Goal: Task Accomplishment & Management: Complete application form

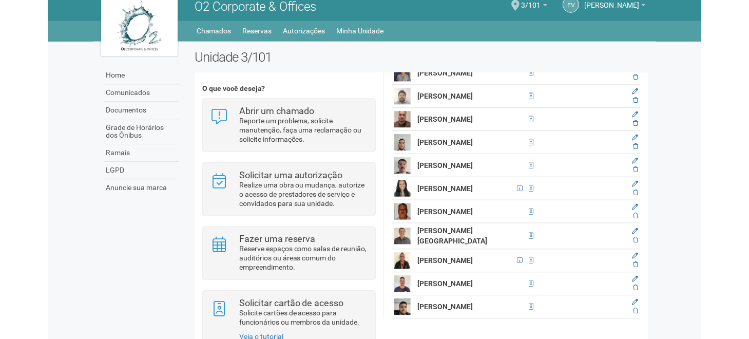
scroll to position [839, 0]
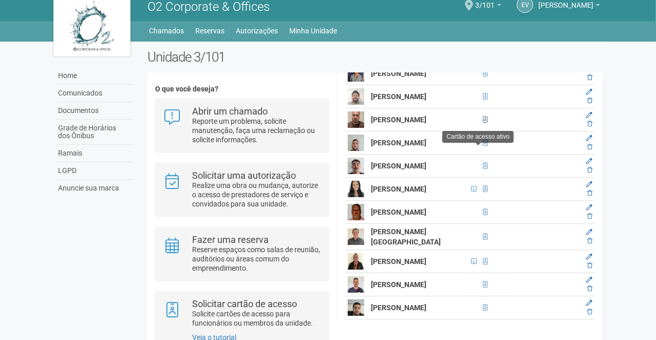
click at [382, 124] on strong "Jhonatan Rodrigues pezenatto" at bounding box center [398, 120] width 55 height 8
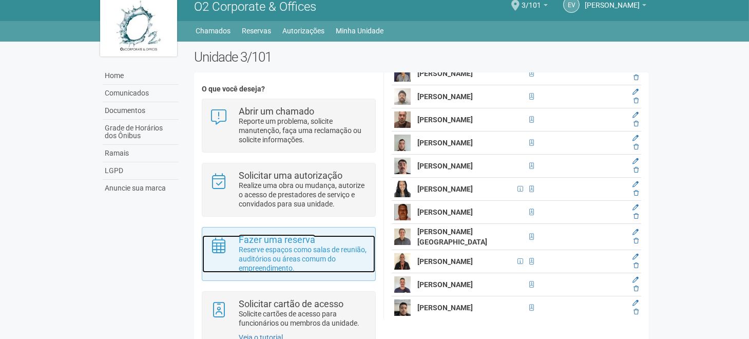
click at [371, 242] on div "Fazer uma reserva Reserve espaços como salas de reunião, auditórios ou áreas co…" at bounding box center [303, 253] width 144 height 37
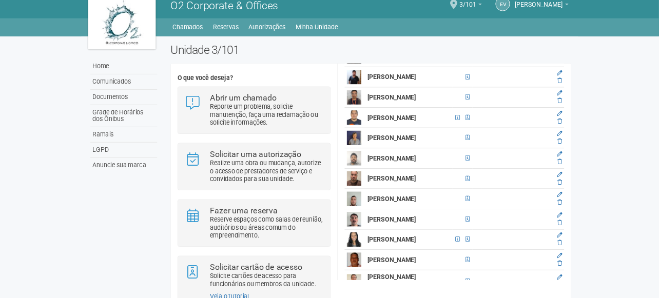
scroll to position [761, 0]
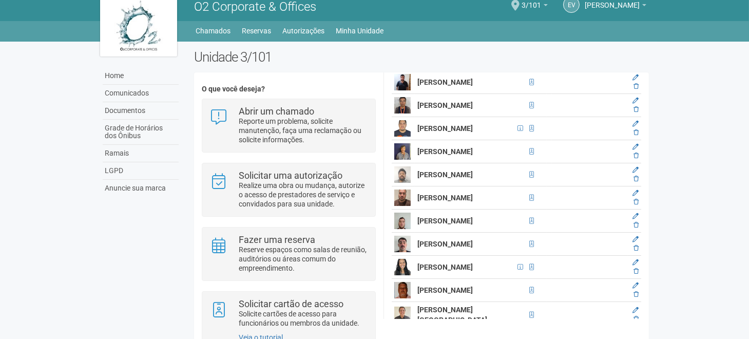
drag, startPoint x: 419, startPoint y: 220, endPoint x: 456, endPoint y: 229, distance: 38.5
click at [456, 210] on td "Jhonatan Rodrigues pezenatto" at bounding box center [465, 197] width 100 height 23
click at [402, 206] on img at bounding box center [402, 197] width 16 height 16
click at [441, 202] on strong "Jhonatan Rodrigues pezenatto" at bounding box center [444, 198] width 55 height 8
click at [397, 206] on img at bounding box center [402, 197] width 16 height 16
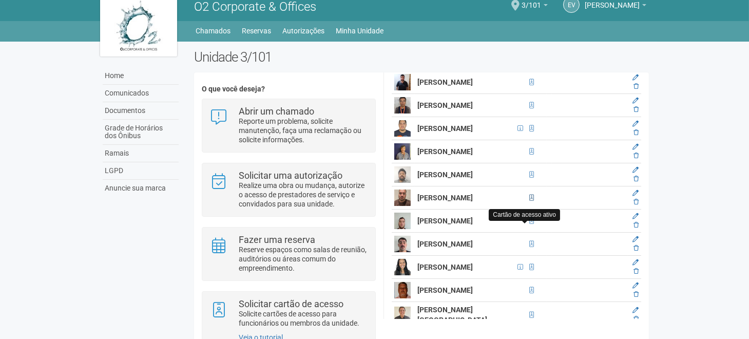
click at [529, 201] on span at bounding box center [531, 198] width 5 height 6
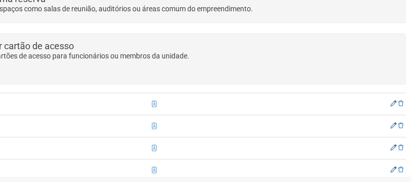
scroll to position [405, 154]
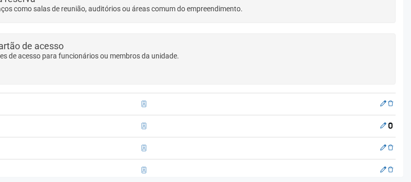
click at [389, 123] on icon at bounding box center [390, 126] width 5 height 6
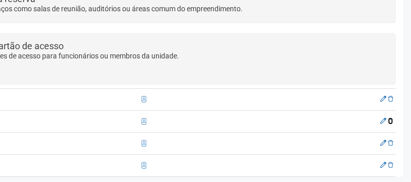
click at [389, 118] on icon at bounding box center [390, 121] width 5 height 6
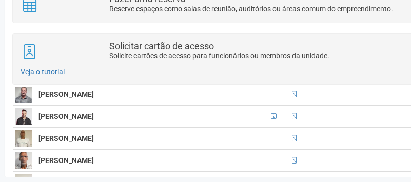
scroll to position [247, 0]
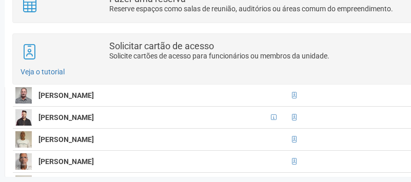
drag, startPoint x: 39, startPoint y: 92, endPoint x: 158, endPoint y: 142, distance: 129.6
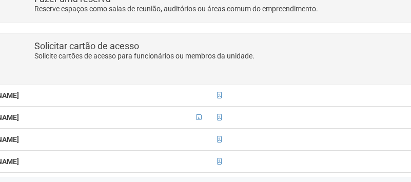
scroll to position [405, 154]
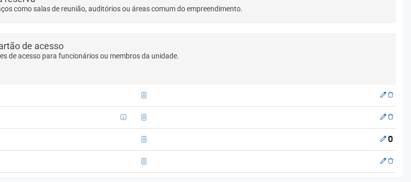
click at [390, 136] on icon at bounding box center [390, 139] width 5 height 6
click at [389, 114] on icon at bounding box center [390, 117] width 5 height 6
click at [389, 92] on icon at bounding box center [390, 95] width 5 height 6
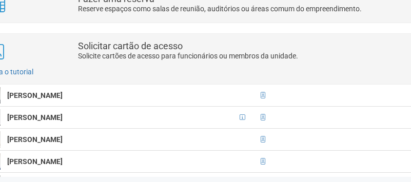
scroll to position [405, 0]
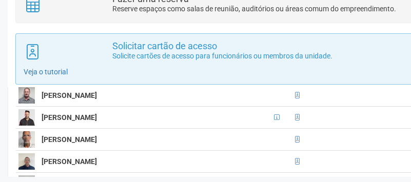
click at [124, 77] on div "Solicitar cartão de acesso Solicite cartões de acesso para funcionários ou memb…" at bounding box center [282, 58] width 534 height 51
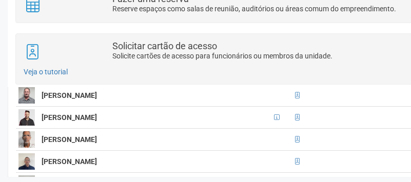
click at [110, 97] on td "Adriano Marcet" at bounding box center [155, 95] width 232 height 22
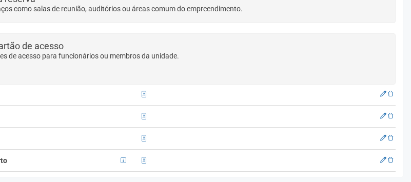
scroll to position [226, 0]
click at [389, 91] on p "Novo membro Solicitar cartões de acesso" at bounding box center [129, 95] width 534 height 9
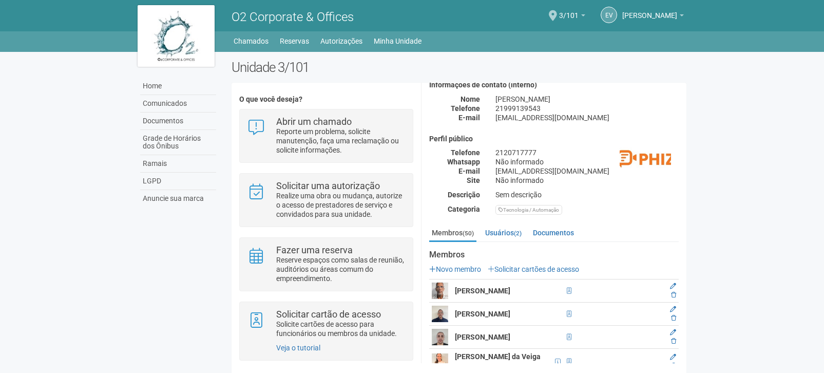
scroll to position [0, 0]
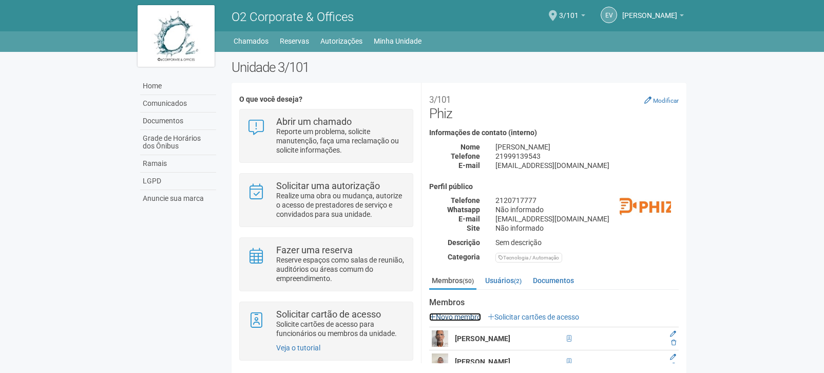
click at [466, 318] on link "Novo membro" at bounding box center [455, 317] width 52 height 8
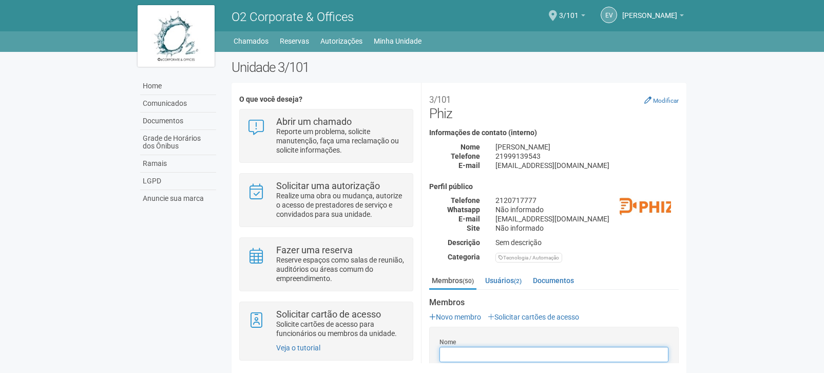
paste input "**********"
drag, startPoint x: 445, startPoint y: 353, endPoint x: 468, endPoint y: 340, distance: 26.9
click at [445, 338] on input "**********" at bounding box center [554, 354] width 229 height 15
type input "**********"
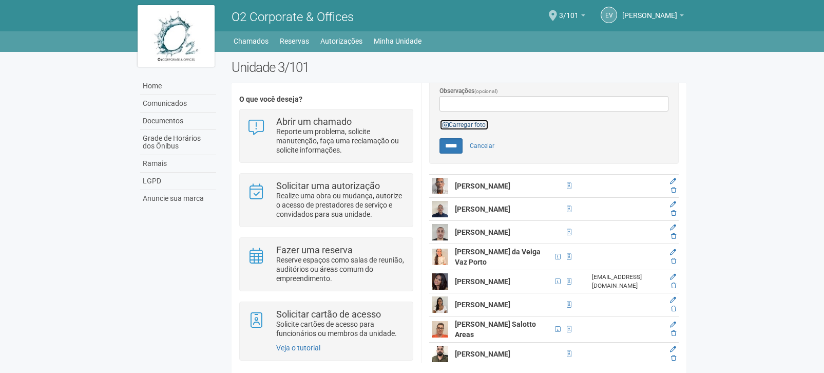
click at [458, 128] on link "Carregar foto" at bounding box center [464, 124] width 49 height 11
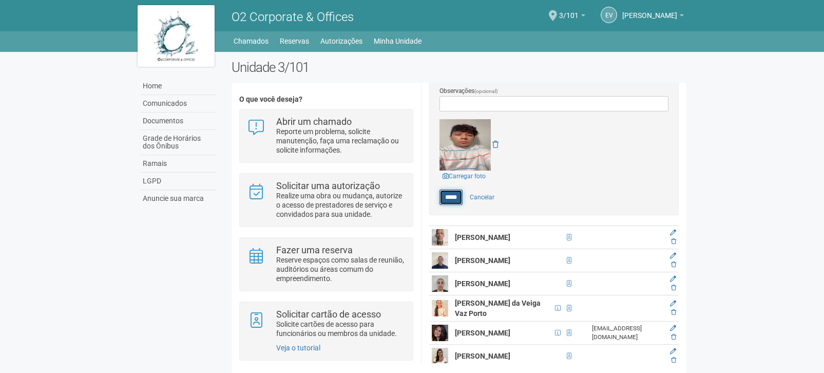
click at [457, 196] on input "*****" at bounding box center [451, 196] width 23 height 15
type input "*****"
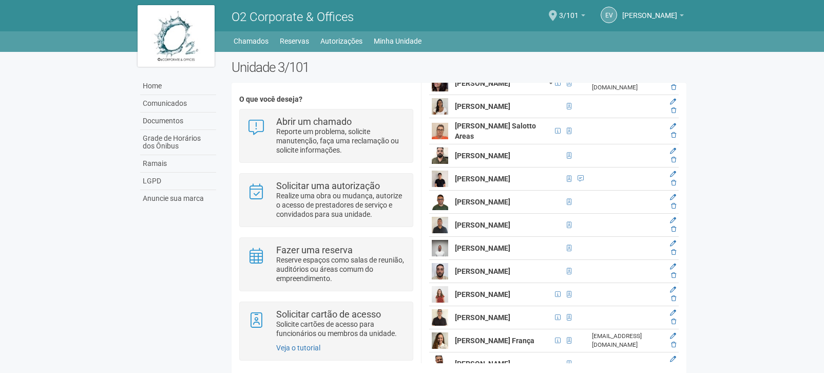
scroll to position [347, 0]
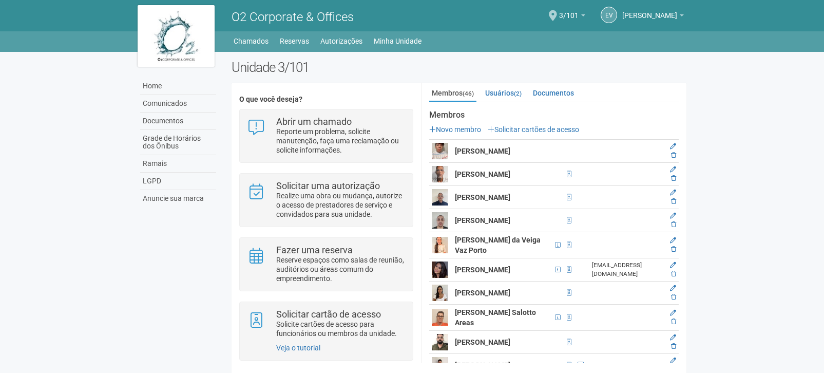
scroll to position [185, 0]
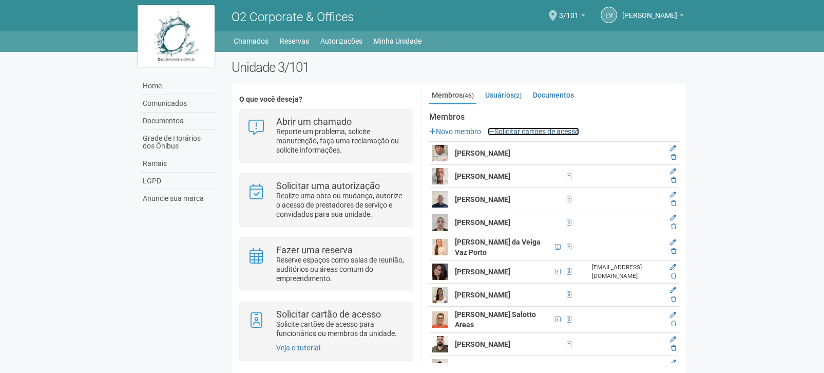
click at [563, 134] on link "Solicitar cartões de acesso" at bounding box center [533, 131] width 91 height 8
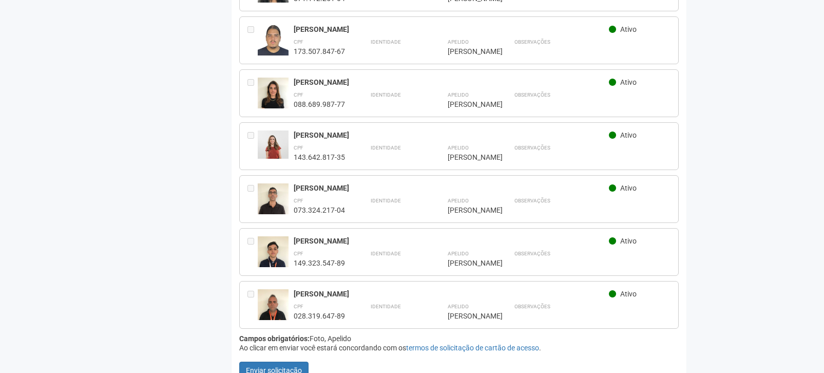
scroll to position [2290, 0]
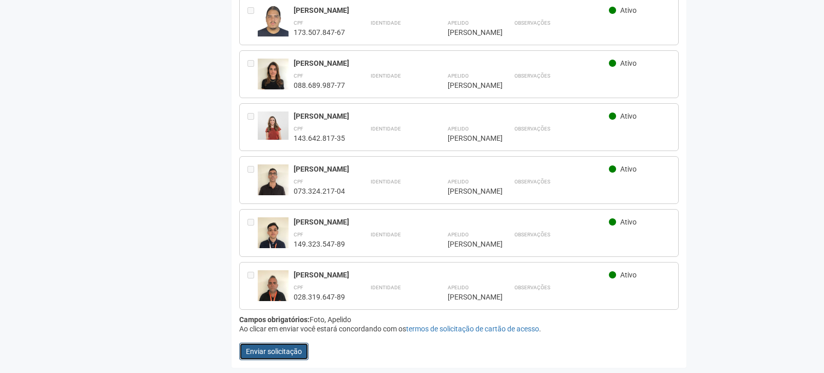
click at [283, 352] on button "Enviar solicitação" at bounding box center [273, 351] width 69 height 17
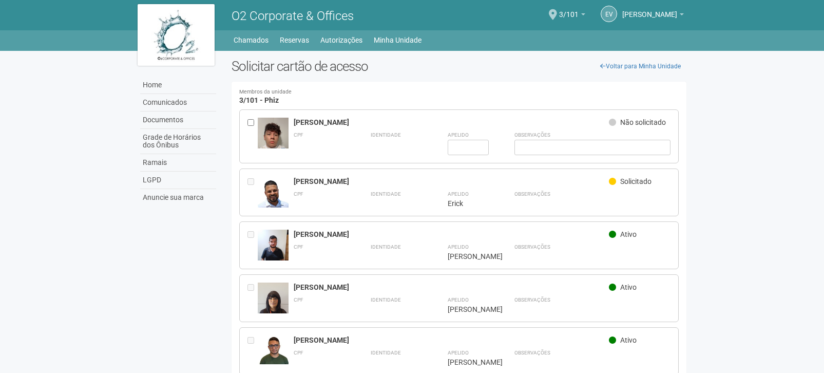
scroll to position [0, 0]
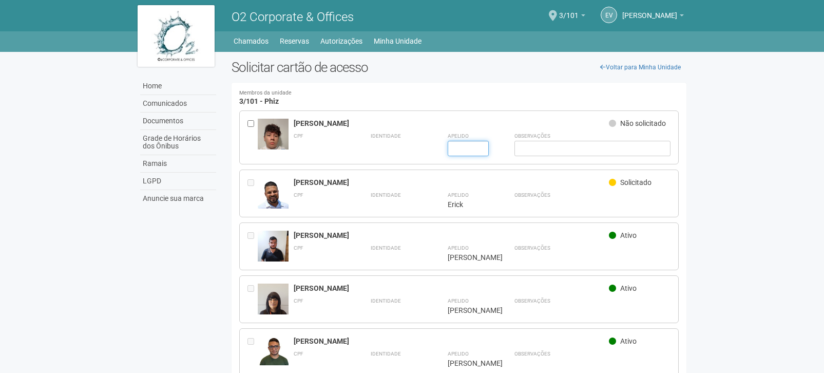
click at [458, 143] on input "text" at bounding box center [468, 148] width 41 height 15
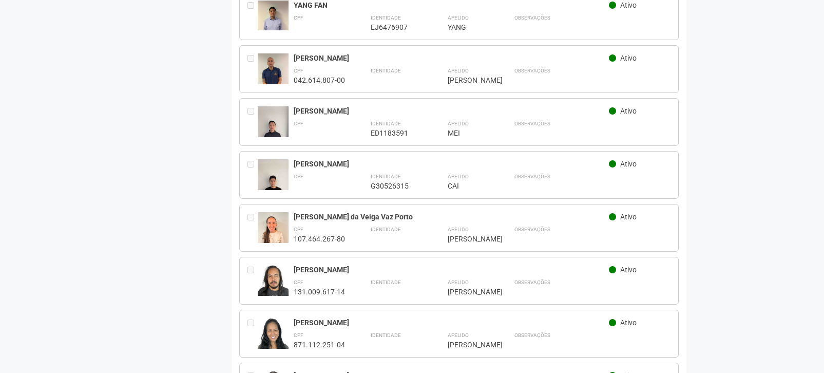
scroll to position [2290, 0]
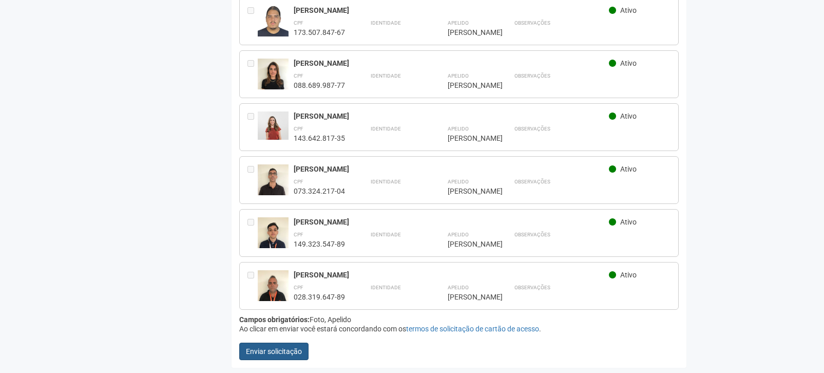
type input "******"
click at [307, 346] on button "Enviar solicitação" at bounding box center [273, 351] width 69 height 17
